Goal: Task Accomplishment & Management: Manage account settings

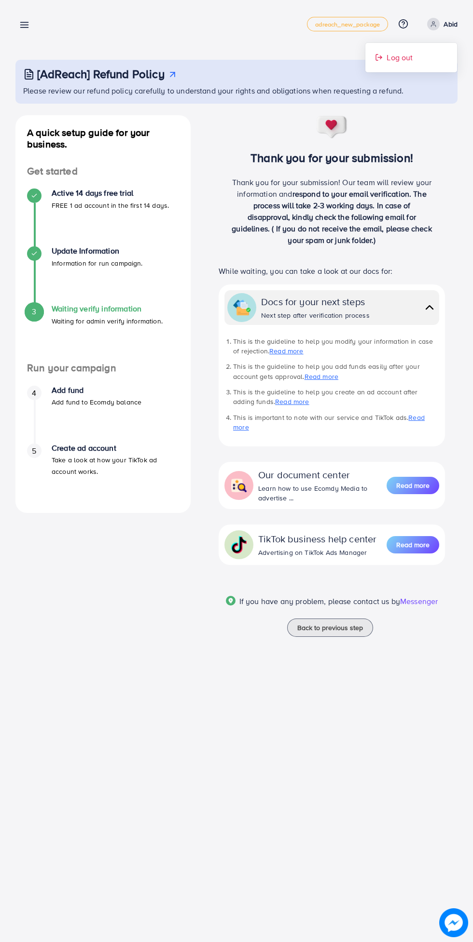
click at [408, 57] on span "Log out" at bounding box center [399, 58] width 26 height 12
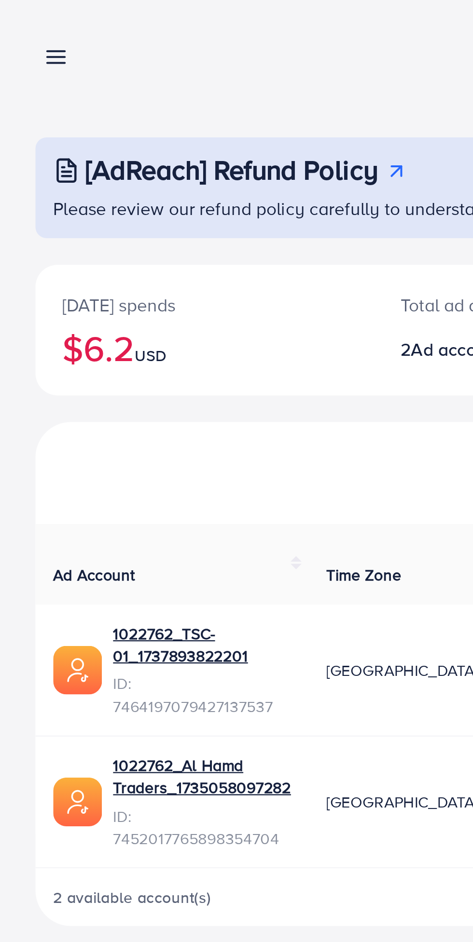
click at [27, 27] on line at bounding box center [25, 27] width 8 height 0
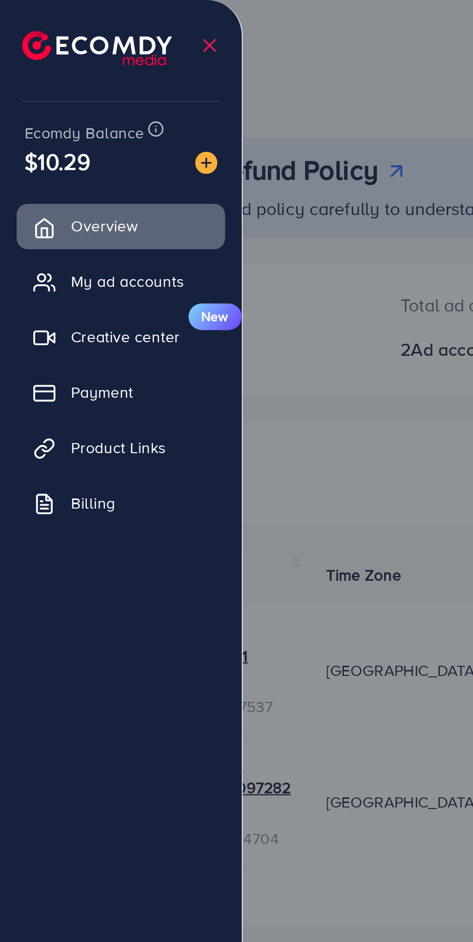
click at [67, 199] on span "Product Links" at bounding box center [51, 195] width 41 height 10
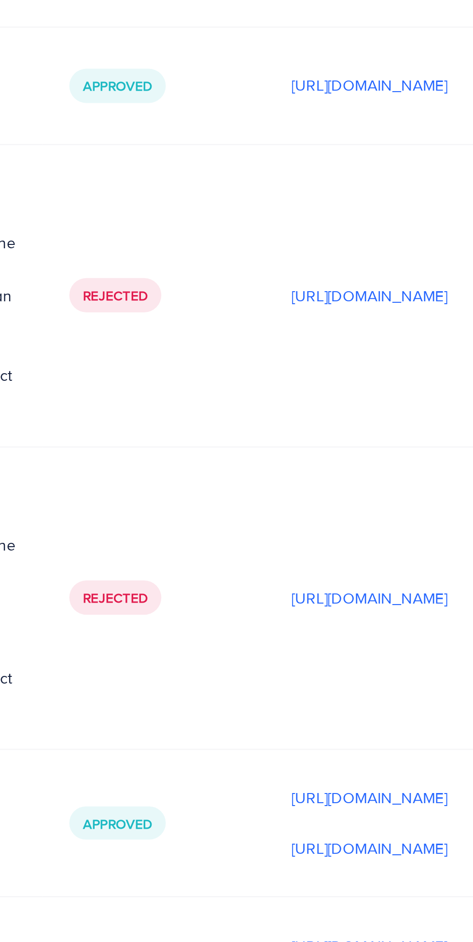
scroll to position [0, 370]
click at [207, 450] on p "[URL][DOMAIN_NAME]" at bounding box center [219, 456] width 68 height 12
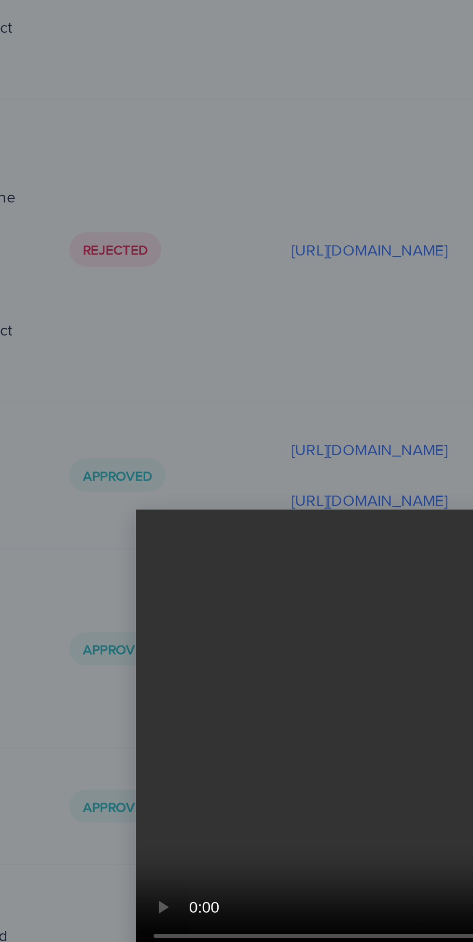
click at [213, 338] on div at bounding box center [236, 471] width 473 height 942
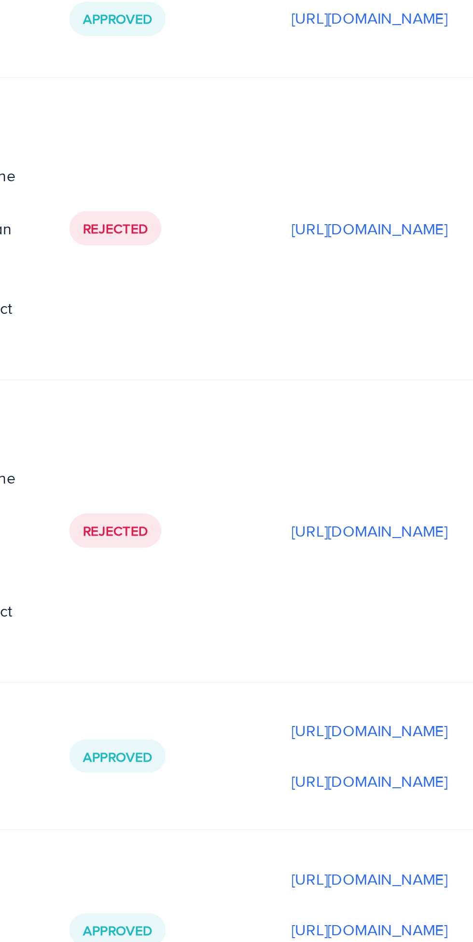
click at [211, 428] on p "[URL][DOMAIN_NAME]" at bounding box center [219, 434] width 68 height 12
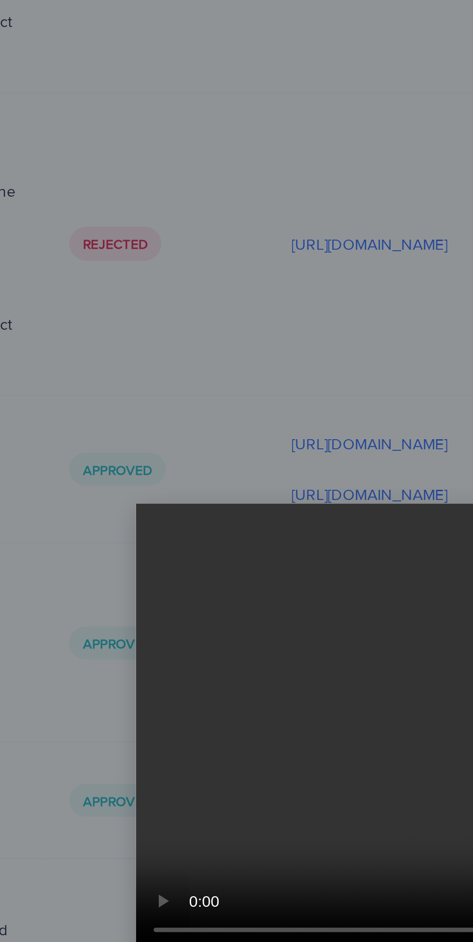
click at [202, 344] on div at bounding box center [236, 471] width 473 height 942
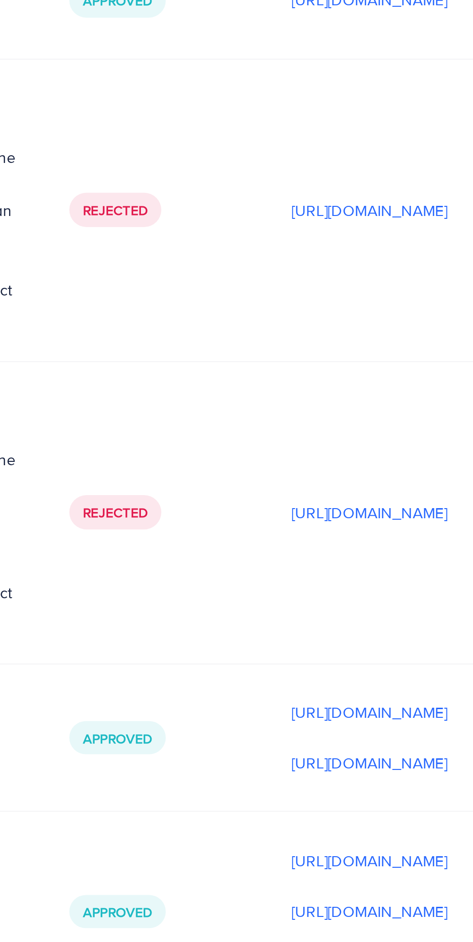
click at [210, 406] on p "[URL][DOMAIN_NAME]" at bounding box center [219, 412] width 68 height 12
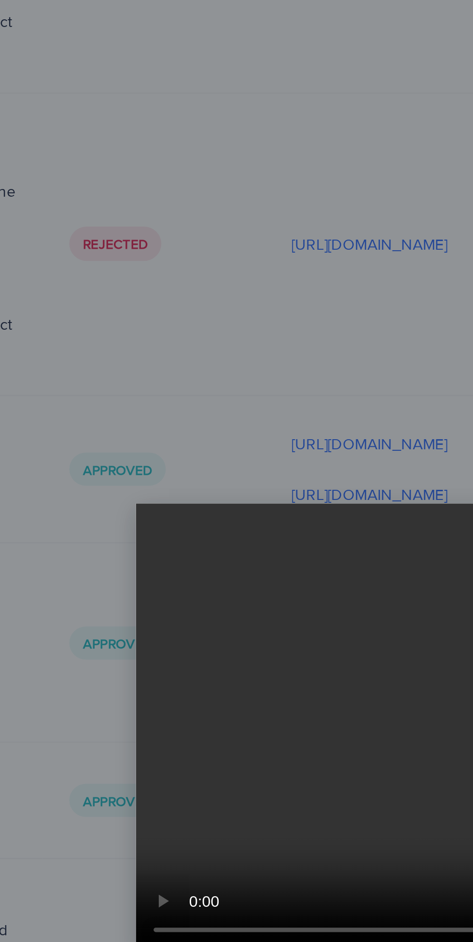
click at [194, 302] on div at bounding box center [236, 471] width 473 height 942
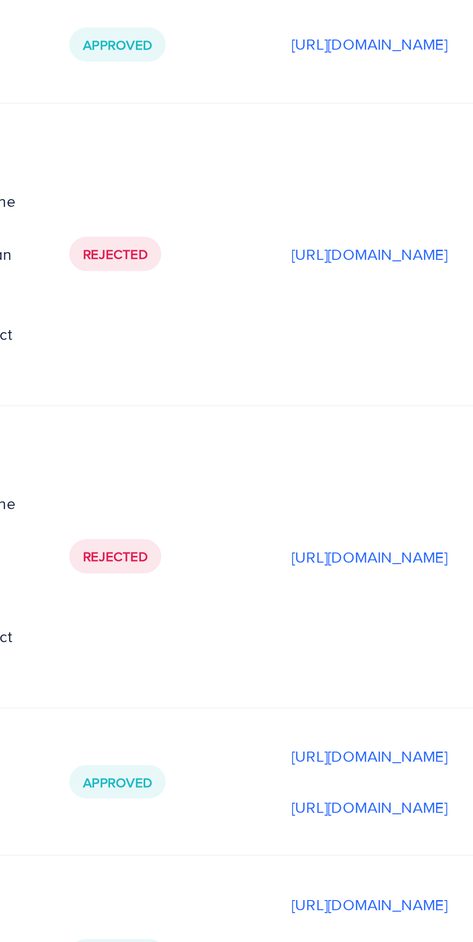
scroll to position [0, 327]
click at [217, 364] on p "[URL][DOMAIN_NAME]" at bounding box center [219, 370] width 68 height 12
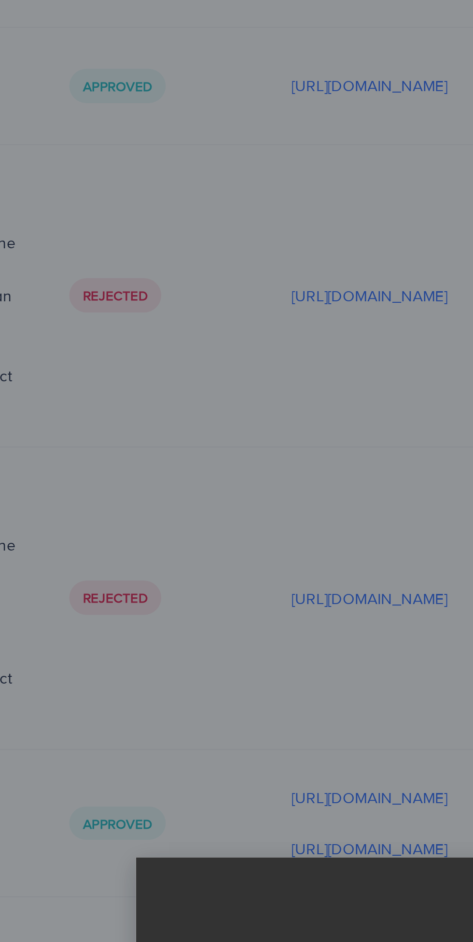
click at [70, 45] on div at bounding box center [236, 471] width 473 height 942
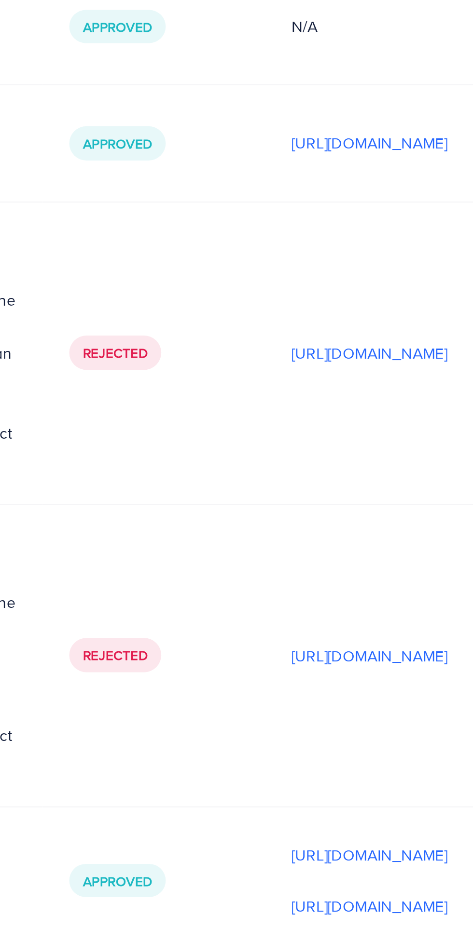
scroll to position [1923, 0]
click at [200, 367] on p "[URL][DOMAIN_NAME]" at bounding box center [219, 373] width 68 height 12
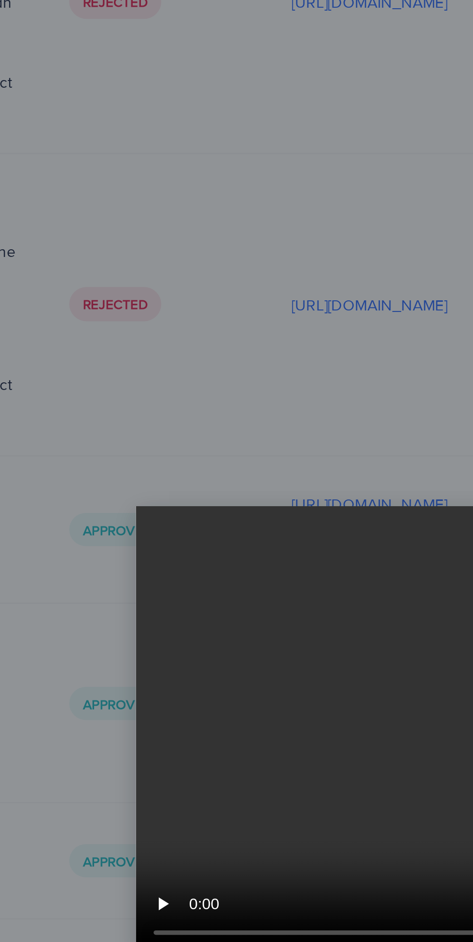
click at [167, 331] on div at bounding box center [236, 471] width 473 height 942
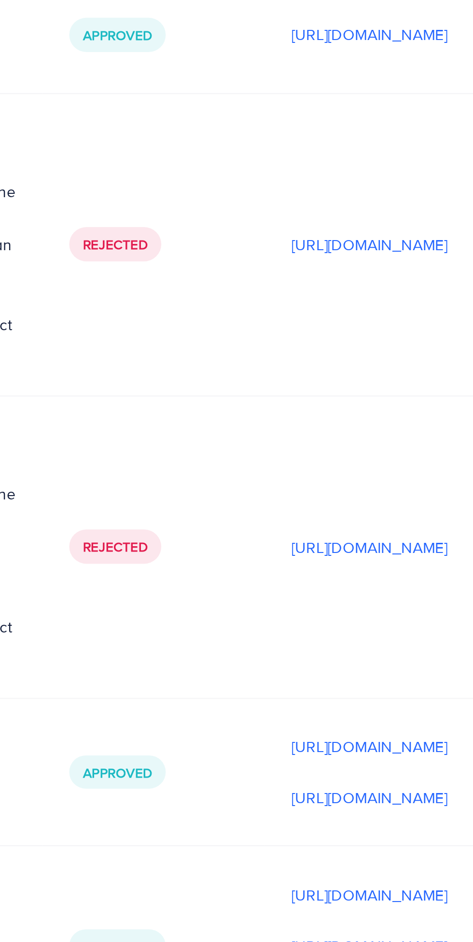
scroll to position [1916, 0]
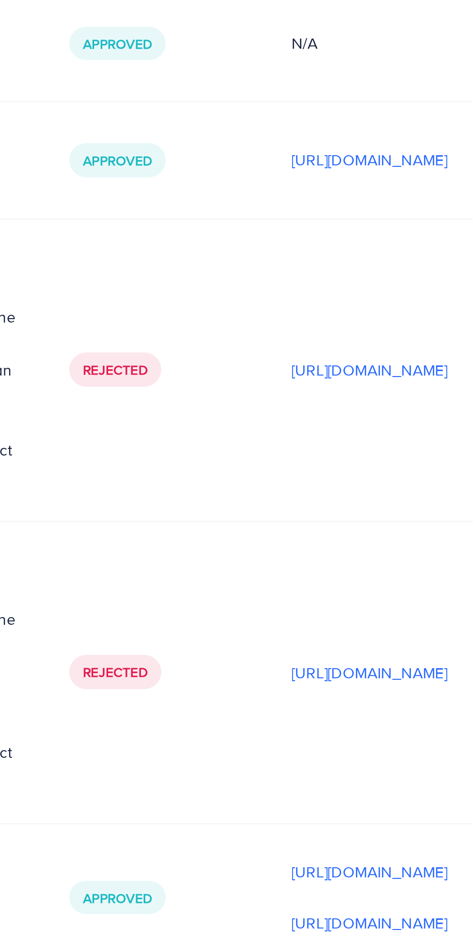
click at [202, 374] on p "[URL][DOMAIN_NAME]" at bounding box center [219, 380] width 68 height 12
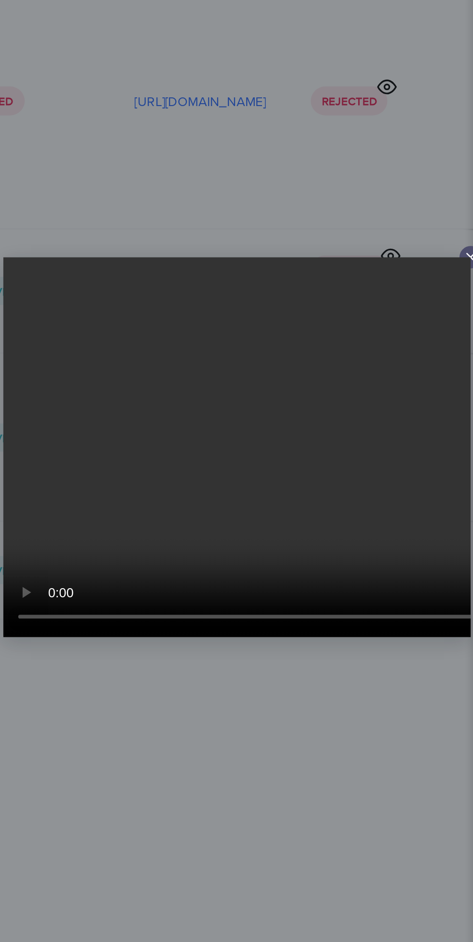
click at [272, 456] on video at bounding box center [237, 471] width 241 height 196
click at [259, 498] on video at bounding box center [237, 471] width 241 height 196
click at [270, 452] on video at bounding box center [237, 471] width 241 height 196
click at [284, 491] on video at bounding box center [237, 471] width 241 height 196
click at [252, 476] on video at bounding box center [237, 471] width 241 height 196
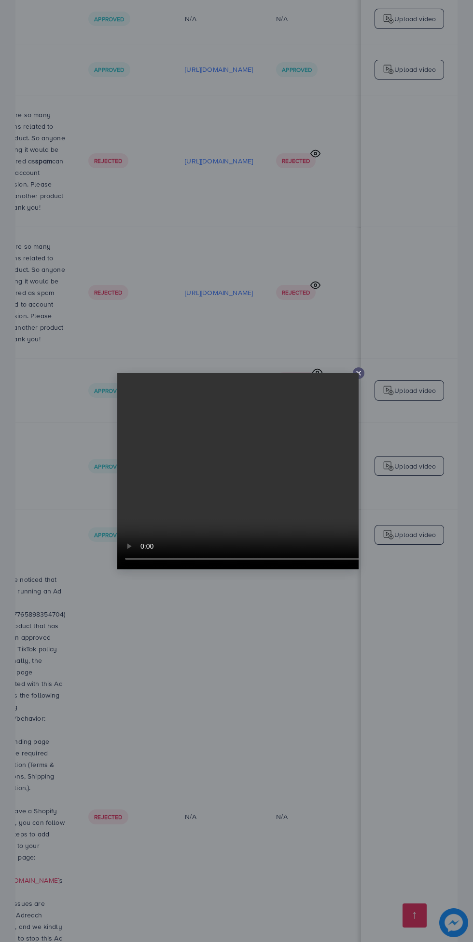
click at [358, 373] on line at bounding box center [358, 373] width 4 height 4
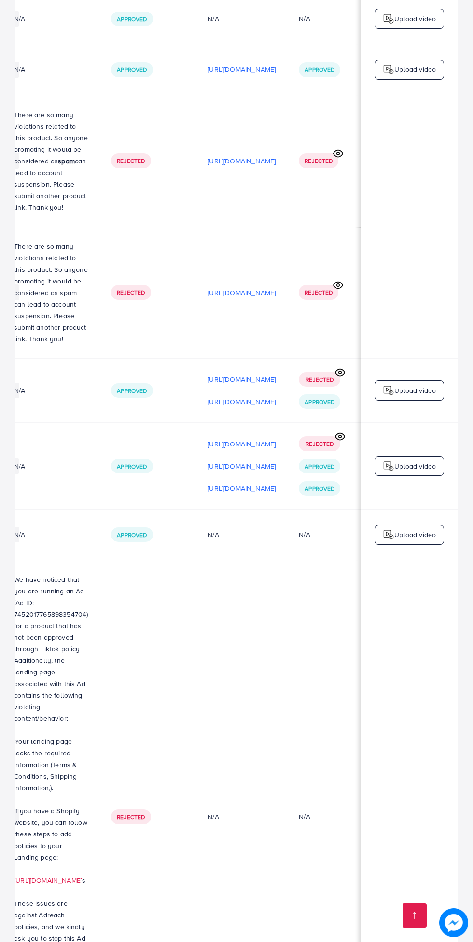
scroll to position [0, 340]
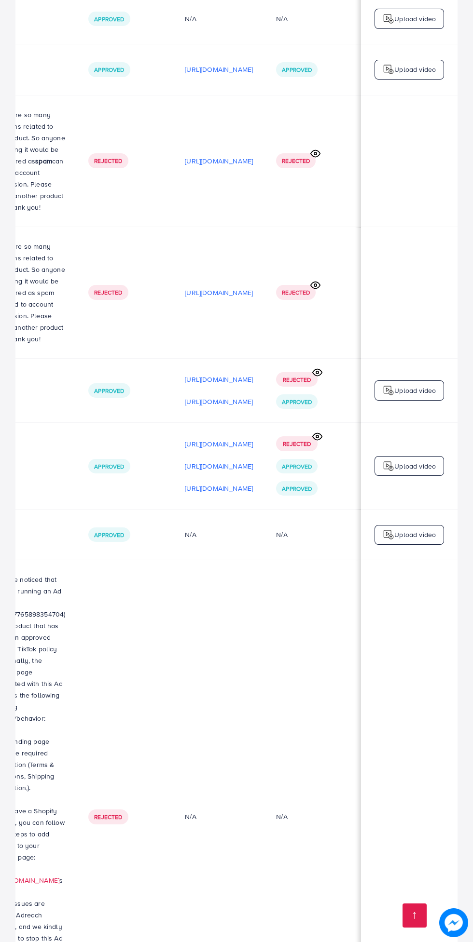
click at [240, 396] on p "[URL][DOMAIN_NAME]" at bounding box center [219, 402] width 68 height 12
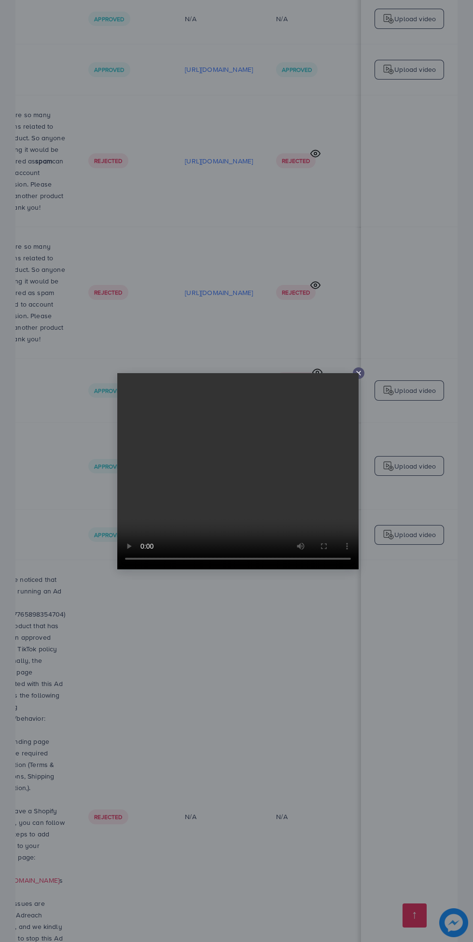
click at [358, 373] on line at bounding box center [358, 373] width 4 height 4
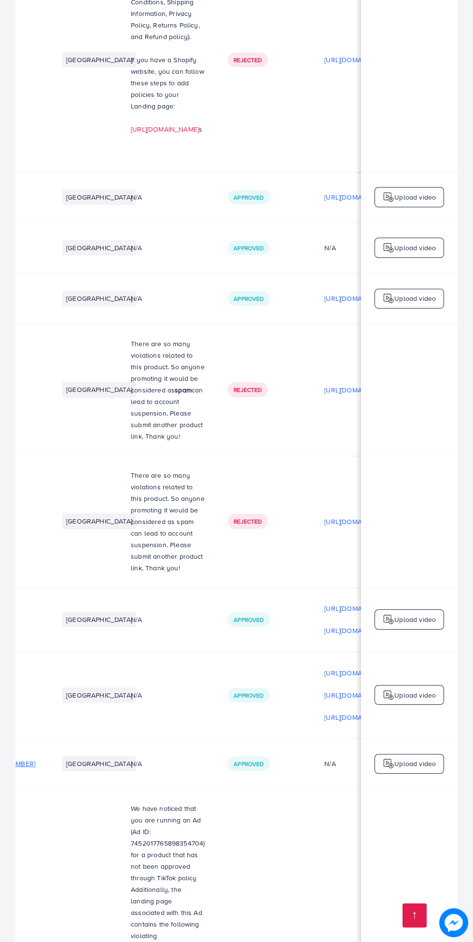
scroll to position [1687, 0]
click at [269, 612] on div "Approved" at bounding box center [248, 619] width 41 height 14
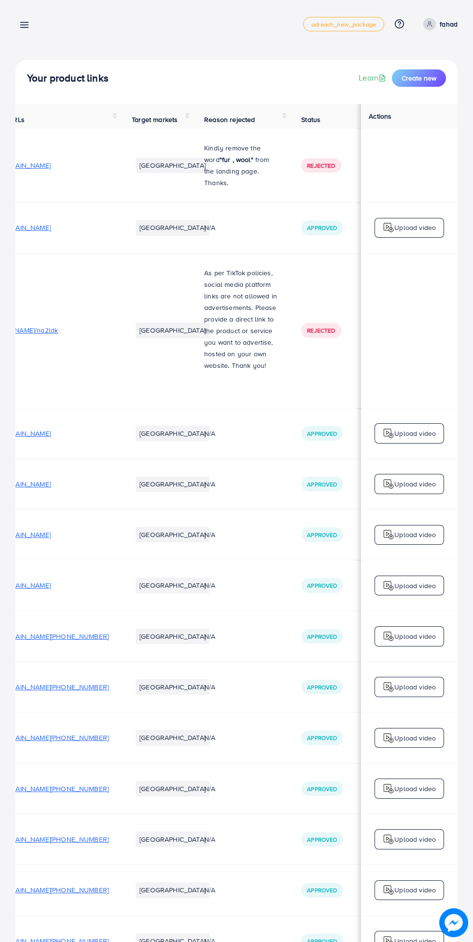
scroll to position [0, 0]
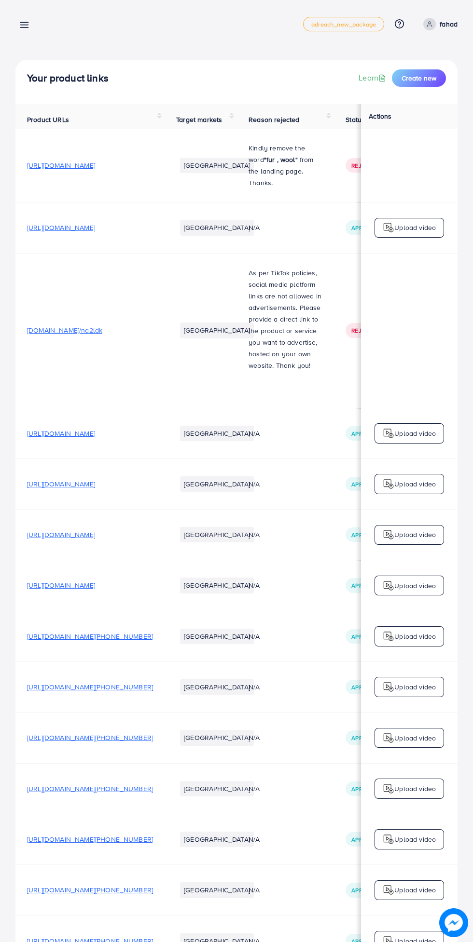
click at [95, 223] on span "[URL][DOMAIN_NAME]" at bounding box center [61, 228] width 68 height 10
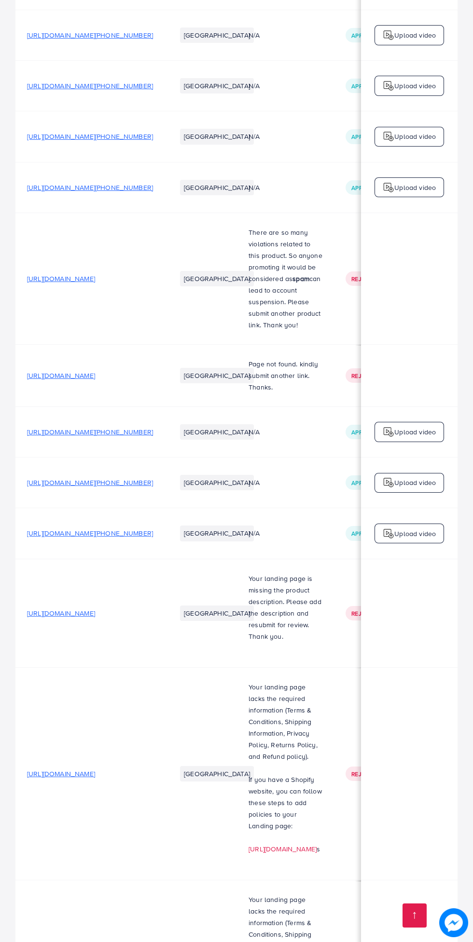
click at [90, 609] on span "[URL][DOMAIN_NAME]" at bounding box center [61, 614] width 68 height 10
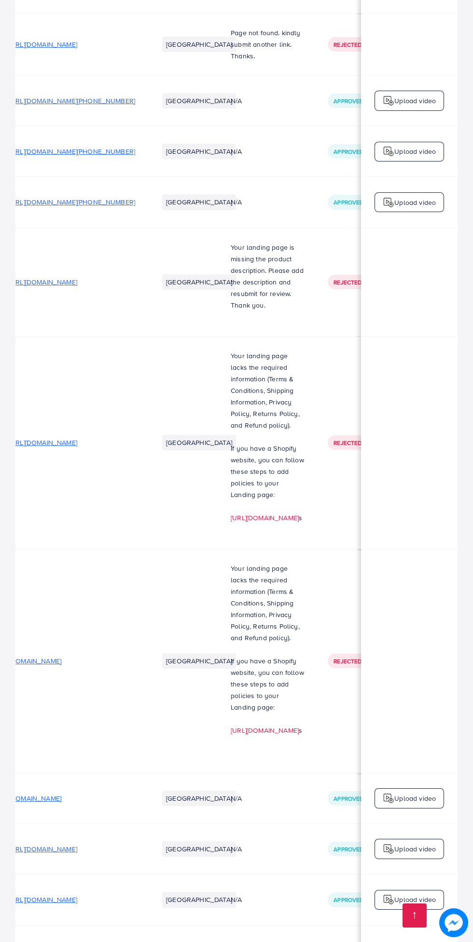
scroll to position [0, 18]
click at [77, 844] on span "[URL][DOMAIN_NAME]" at bounding box center [43, 849] width 68 height 10
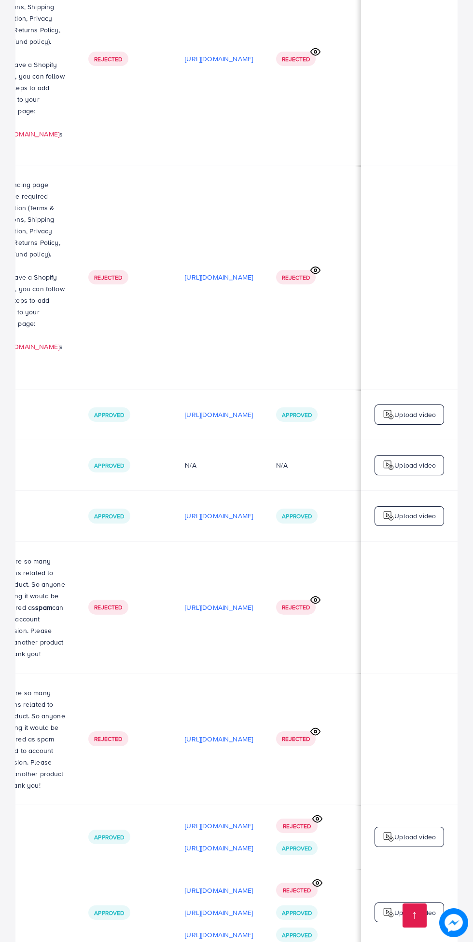
scroll to position [0, 0]
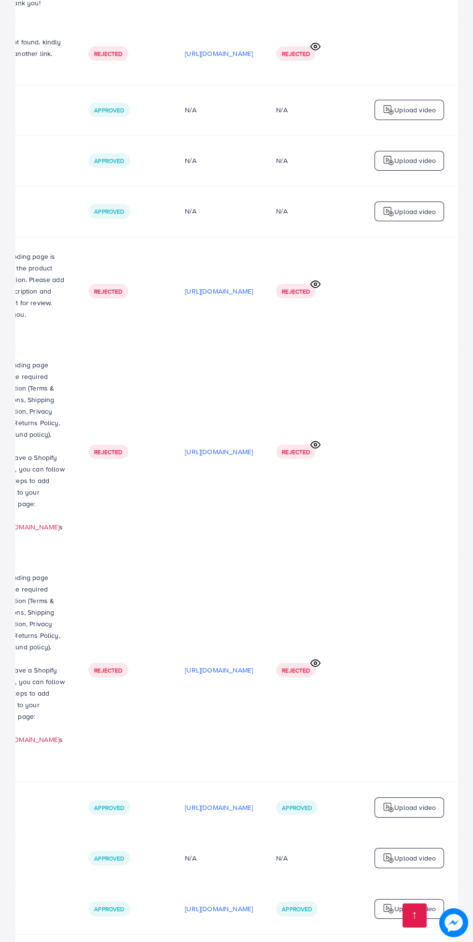
click at [211, 802] on p "[URL][DOMAIN_NAME]" at bounding box center [219, 808] width 68 height 12
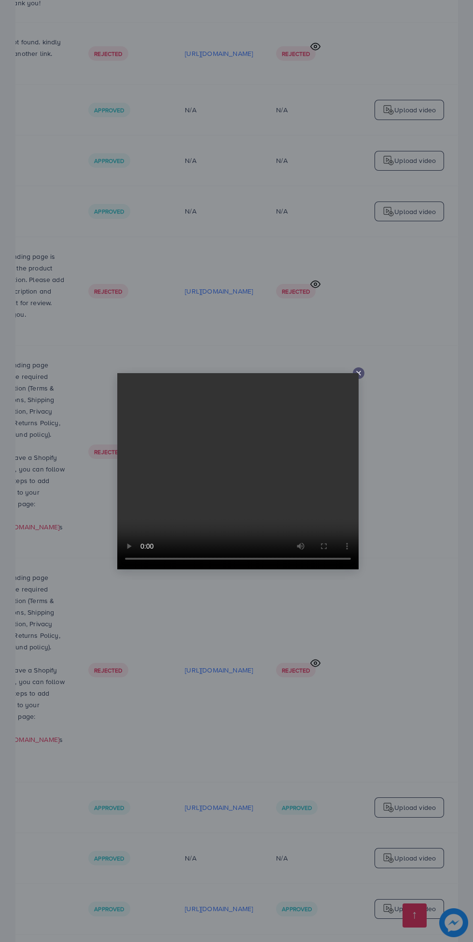
click at [358, 375] on line at bounding box center [358, 373] width 4 height 4
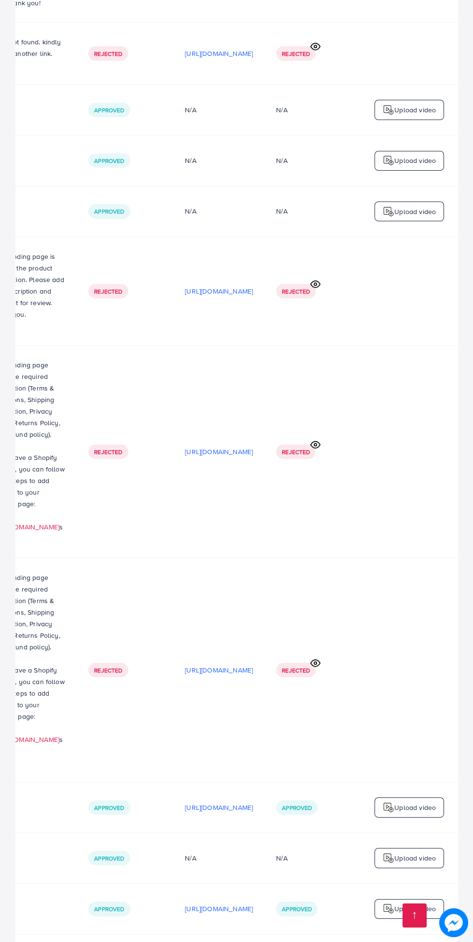
click at [212, 802] on p "[URL][DOMAIN_NAME]" at bounding box center [219, 808] width 68 height 12
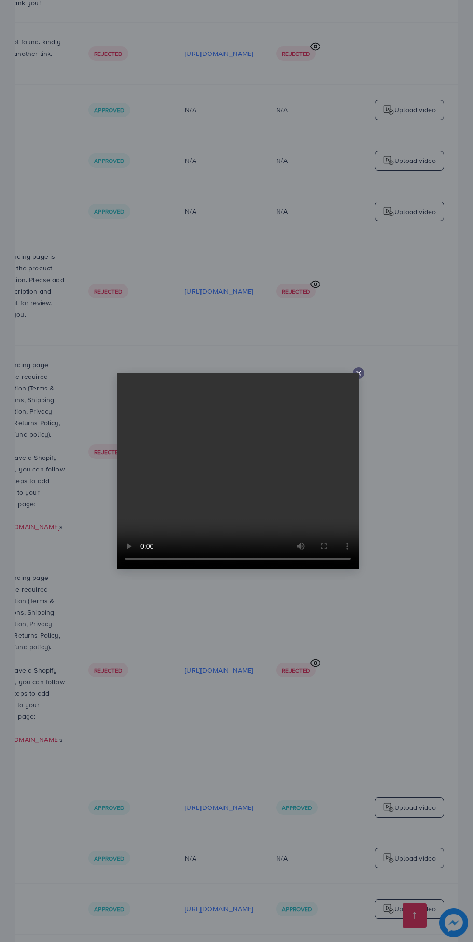
click at [363, 379] on div at bounding box center [359, 373] width 12 height 12
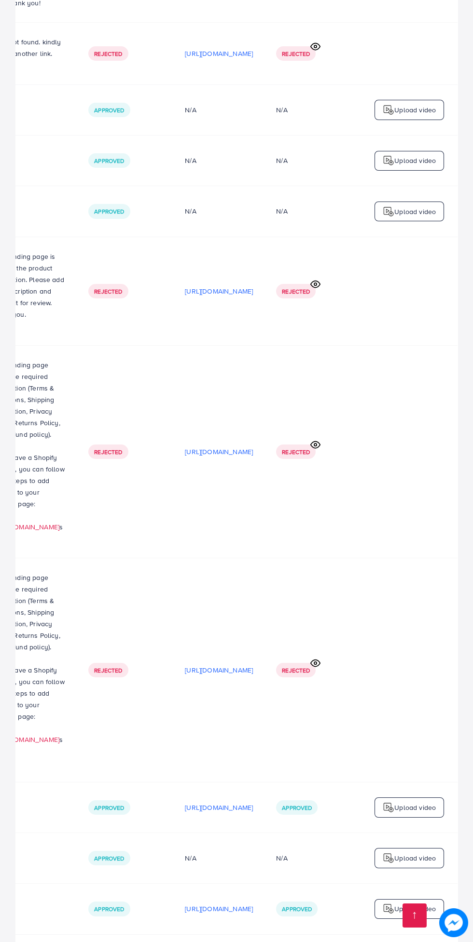
click at [200, 903] on p "[URL][DOMAIN_NAME]" at bounding box center [219, 909] width 68 height 12
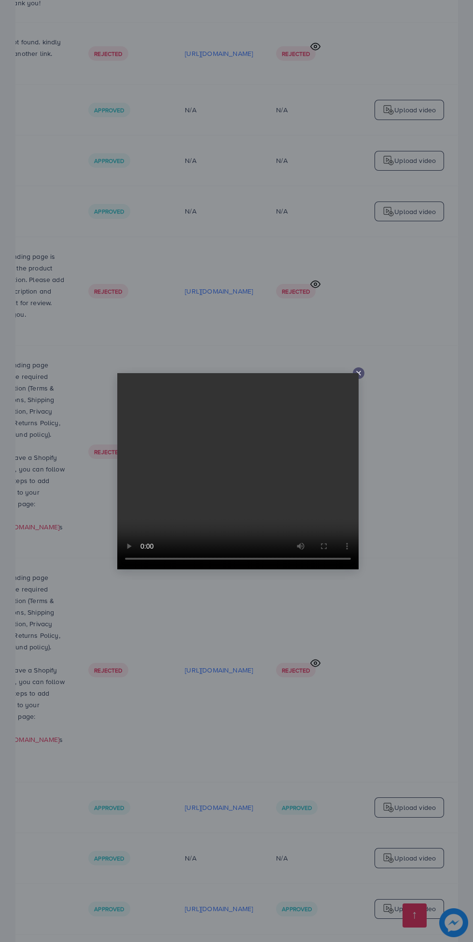
click at [358, 375] on line at bounding box center [358, 373] width 4 height 4
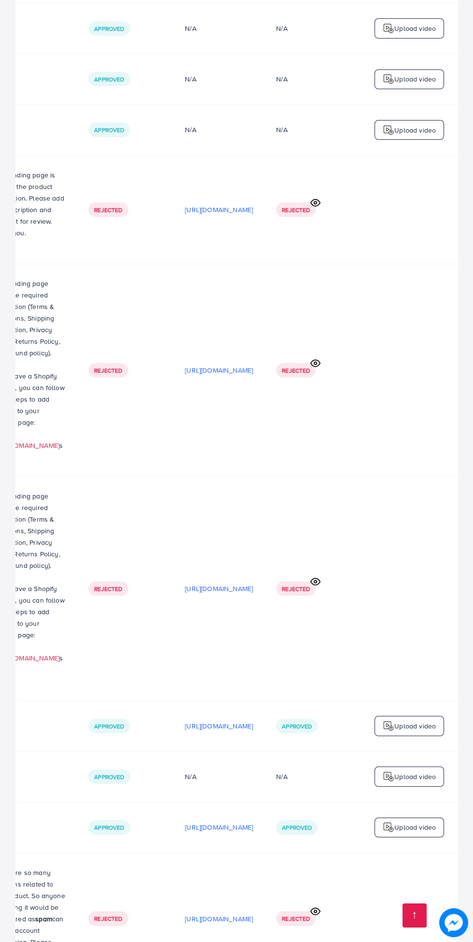
scroll to position [1158, 0]
click at [195, 821] on p "[URL][DOMAIN_NAME]" at bounding box center [219, 827] width 68 height 12
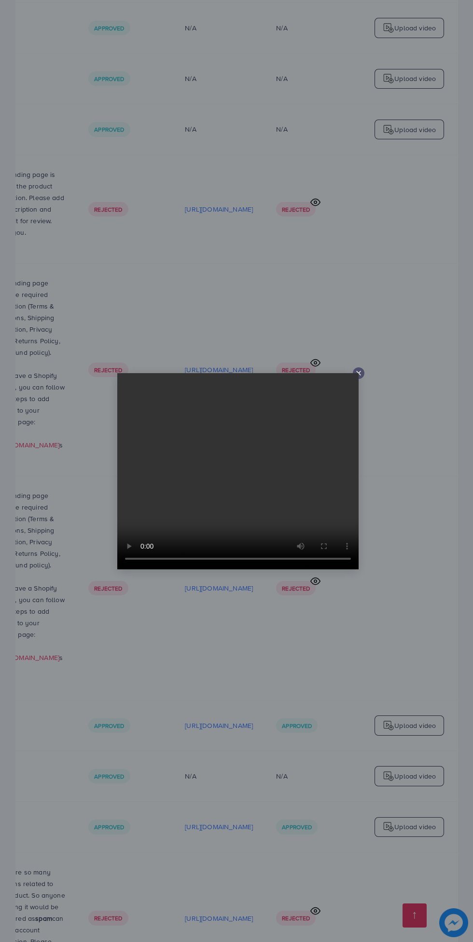
click at [361, 377] on icon at bounding box center [358, 373] width 8 height 8
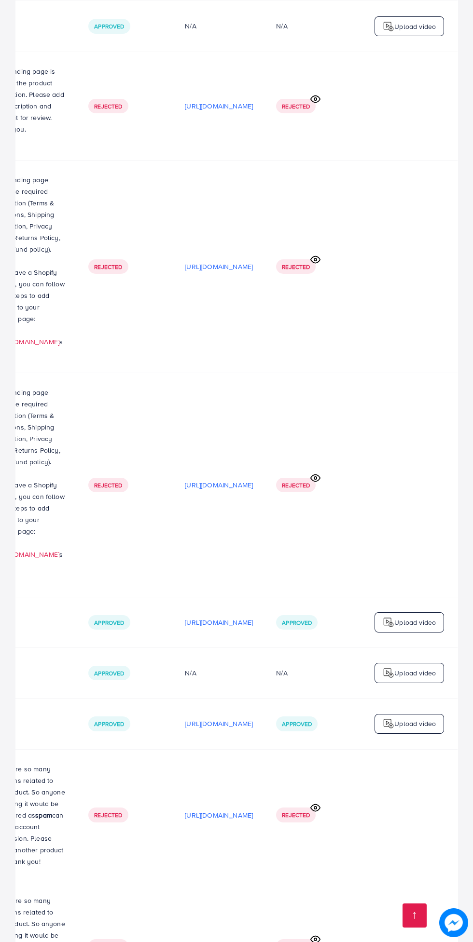
scroll to position [1265, 0]
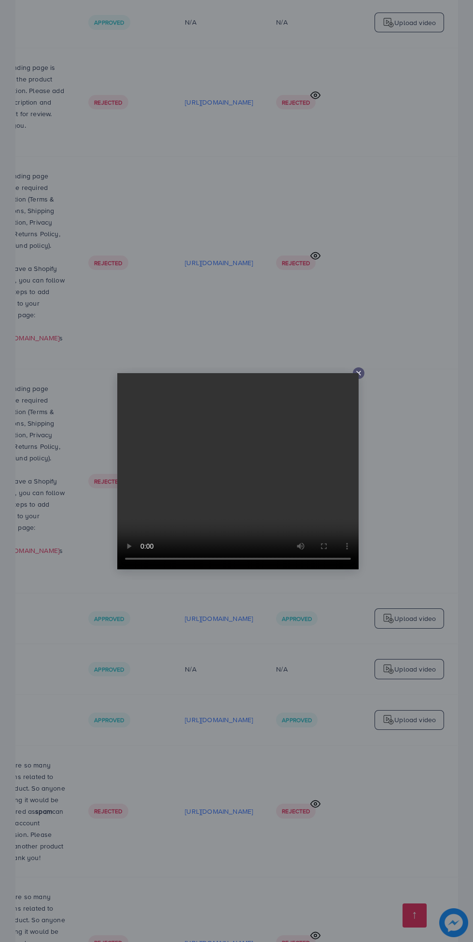
click at [356, 375] on line at bounding box center [358, 373] width 4 height 4
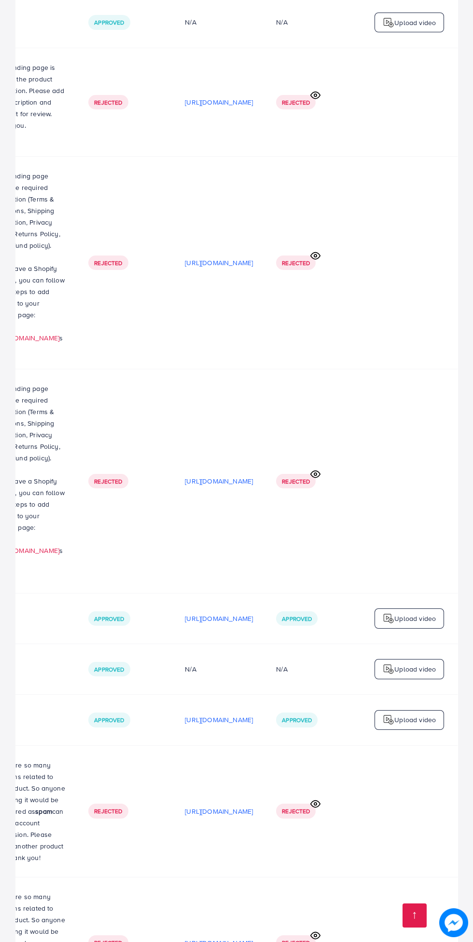
scroll to position [1339, 0]
